Goal: Complete application form

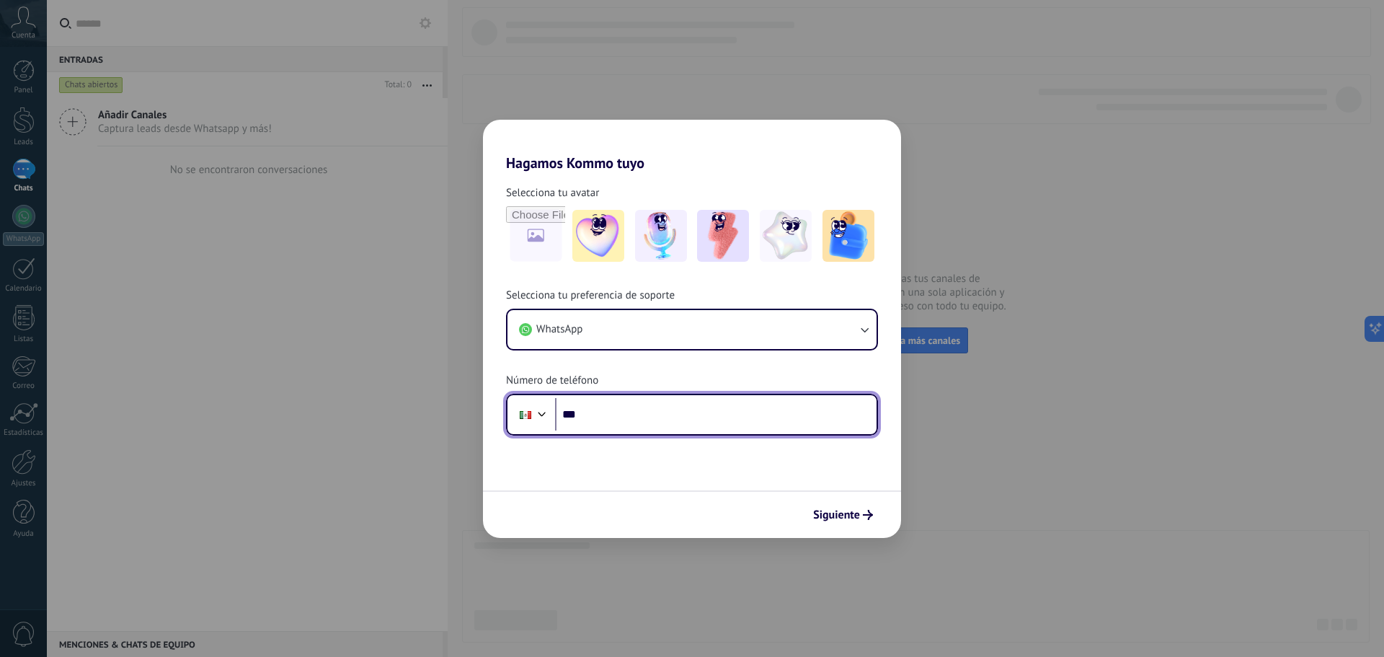
click at [711, 421] on input "***" at bounding box center [715, 414] width 321 height 33
type input "**********"
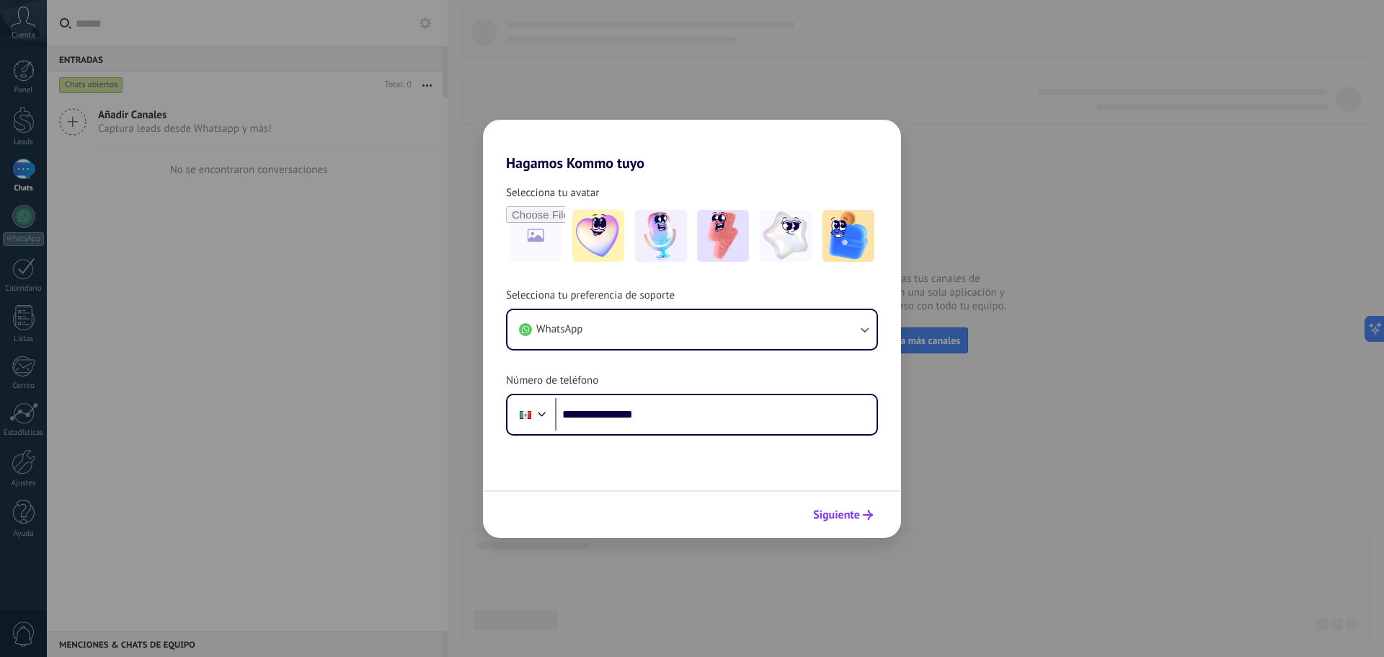
click at [836, 520] on span "Siguiente" at bounding box center [836, 515] width 47 height 10
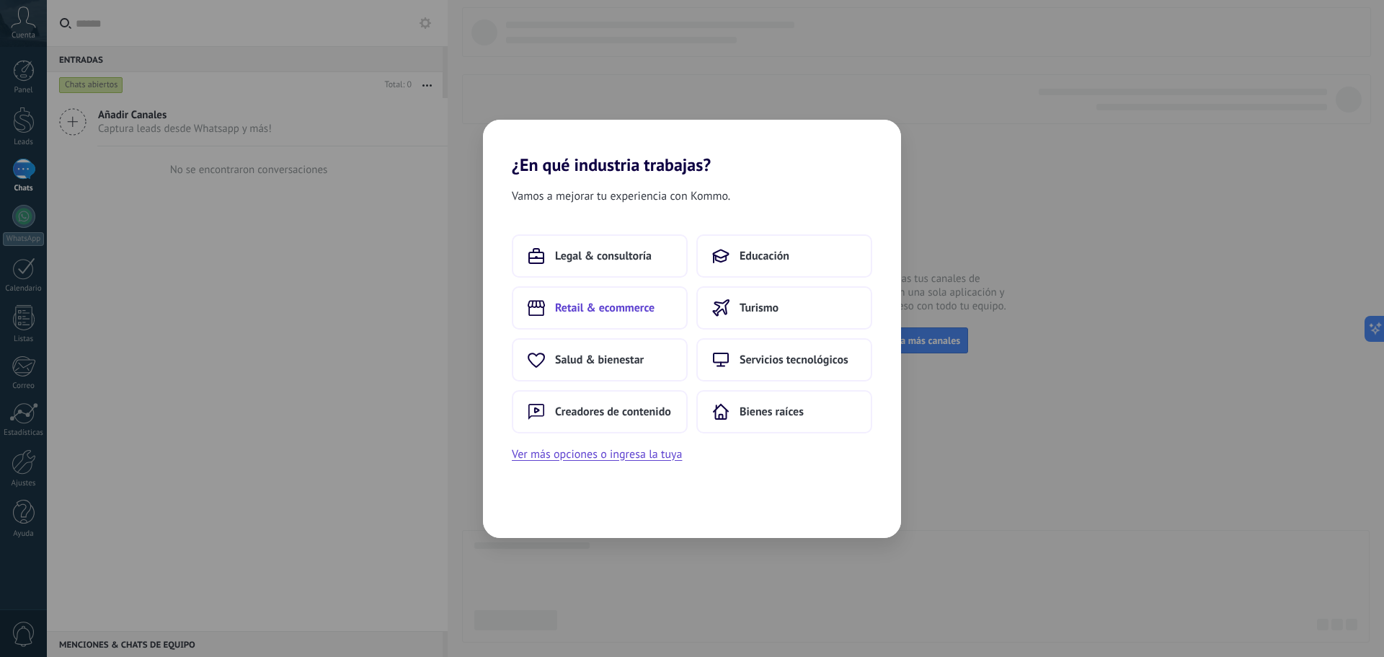
click at [646, 306] on span "Retail & ecommerce" at bounding box center [604, 308] width 99 height 14
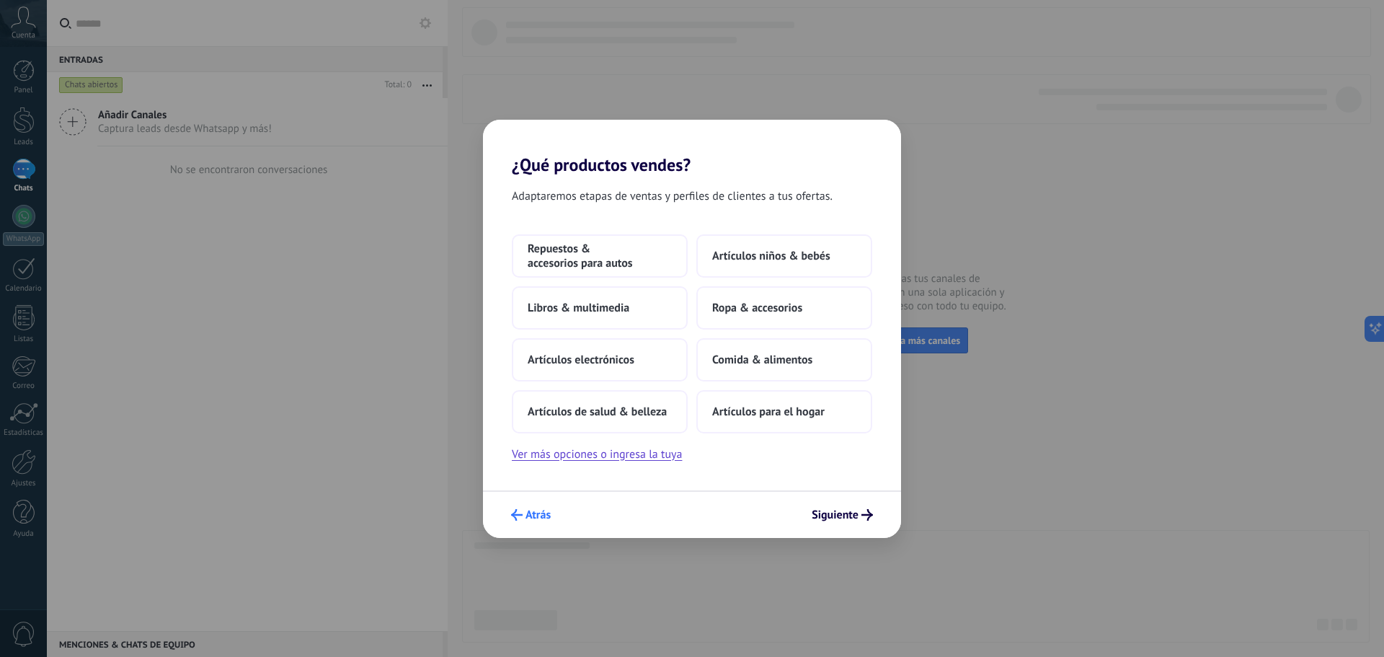
click at [549, 520] on span "Atrás" at bounding box center [537, 515] width 25 height 10
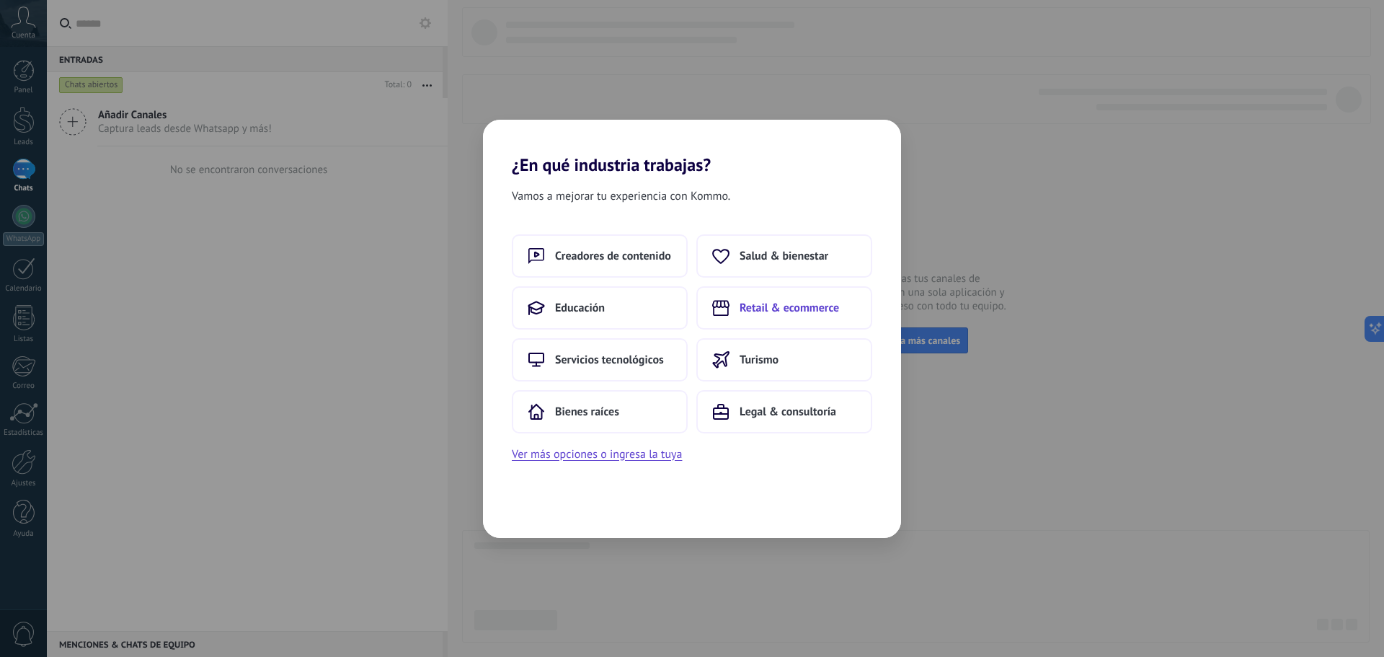
click at [766, 316] on button "Retail & ecommerce" at bounding box center [784, 307] width 176 height 43
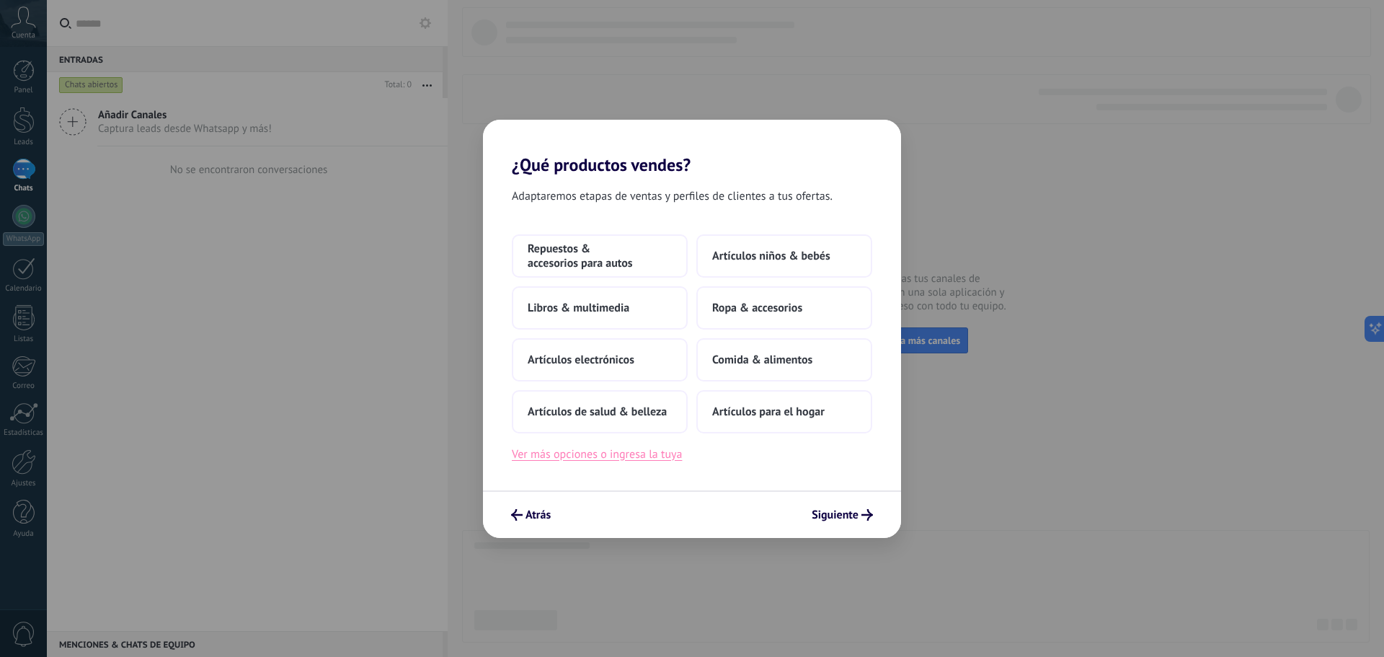
click at [665, 458] on button "Ver más opciones o ingresa la tuya" at bounding box center [597, 454] width 170 height 19
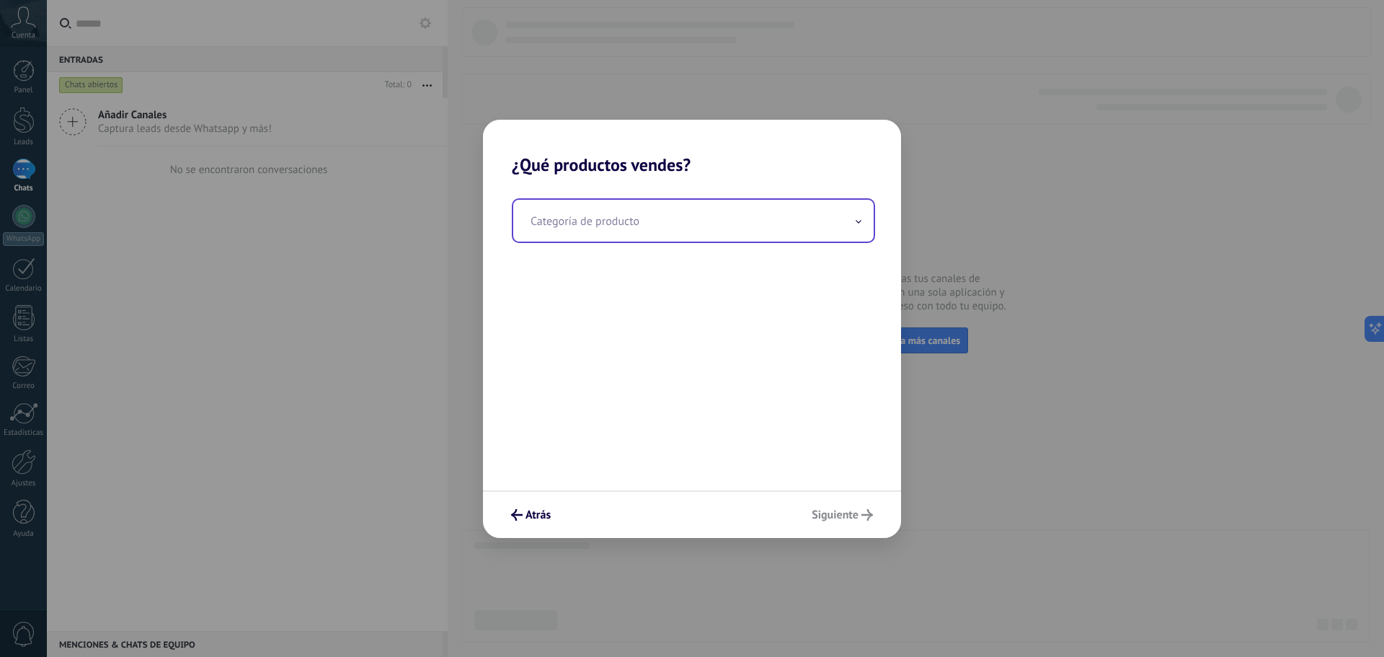
click at [805, 231] on input "text" at bounding box center [693, 221] width 360 height 42
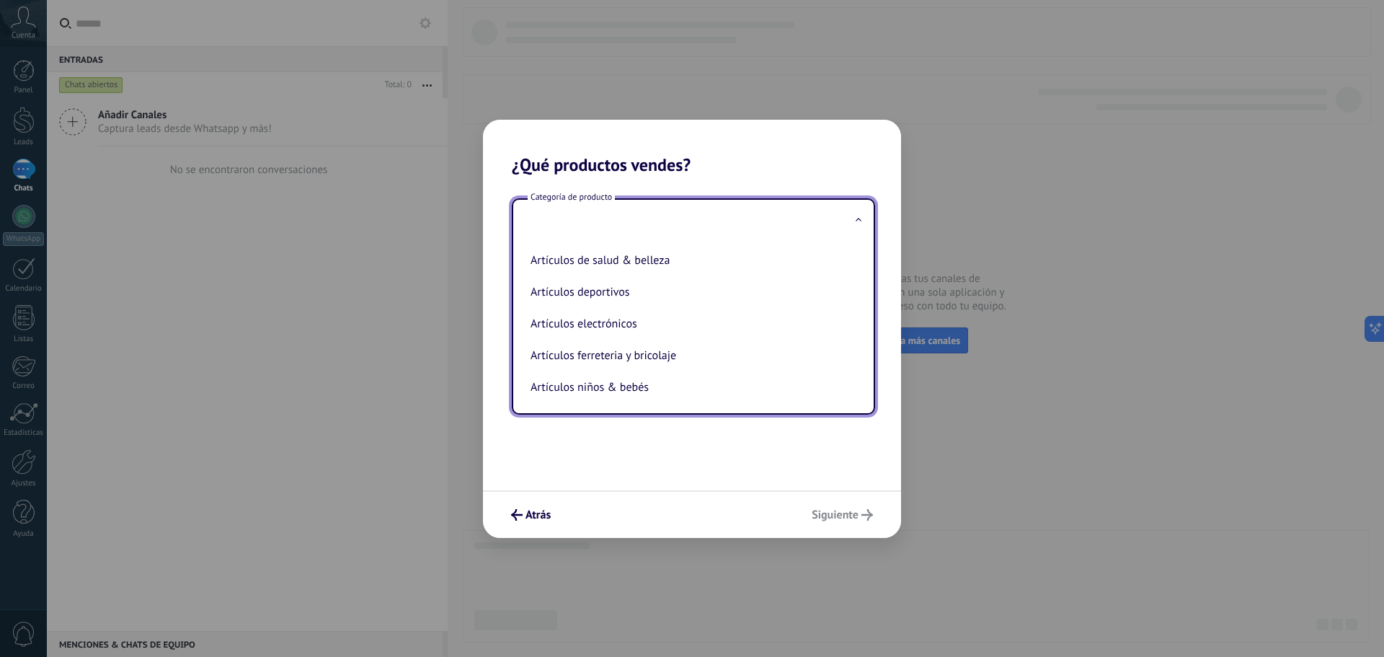
type input "*"
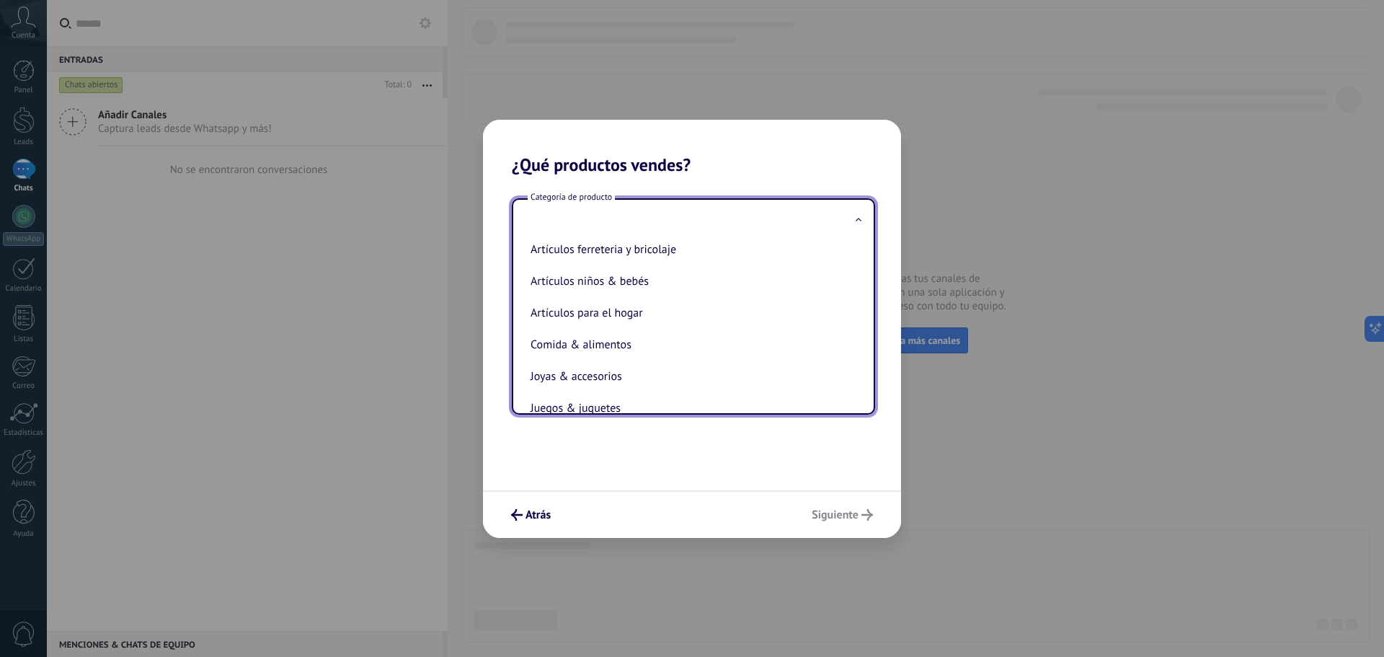
scroll to position [102, 0]
click at [528, 517] on span "Atrás" at bounding box center [537, 515] width 25 height 10
